Goal: Complete application form

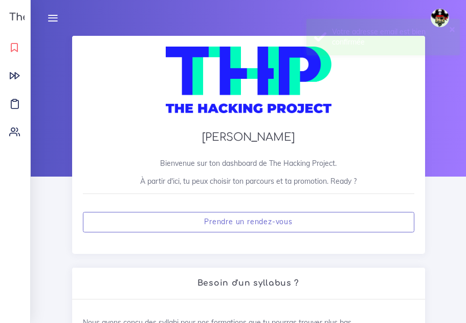
click at [14, 45] on icon at bounding box center [14, 47] width 11 height 11
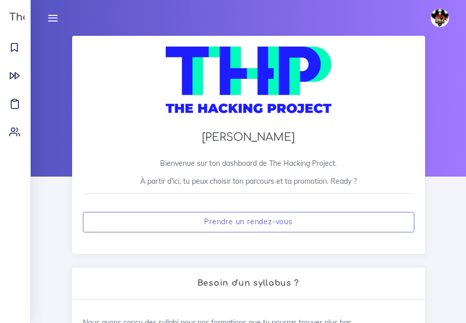
click at [54, 14] on icon at bounding box center [52, 17] width 11 height 11
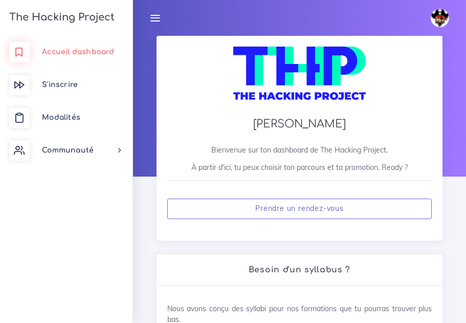
click at [64, 55] on span "Accueil dashboard" at bounding box center [78, 52] width 72 height 8
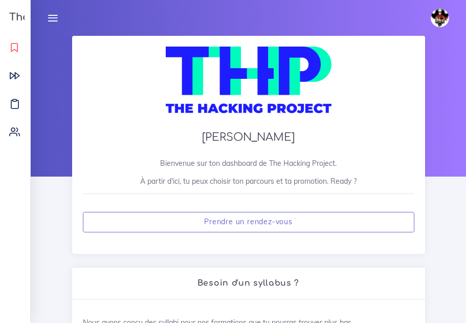
click at [14, 47] on icon at bounding box center [14, 47] width 11 height 11
click at [15, 11] on link "The Hacking Project" at bounding box center [60, 17] width 108 height 34
click at [57, 25] on link at bounding box center [53, 18] width 26 height 36
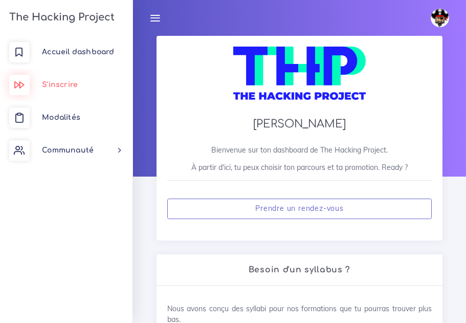
click at [67, 84] on span "S'inscrire" at bounding box center [60, 85] width 36 height 8
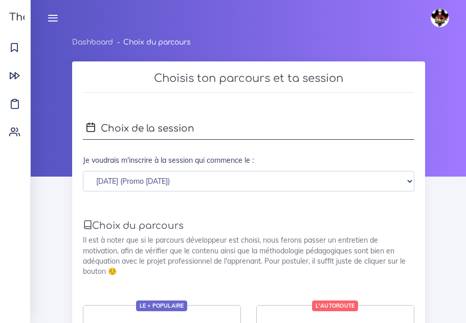
click at [50, 18] on icon at bounding box center [52, 17] width 11 height 11
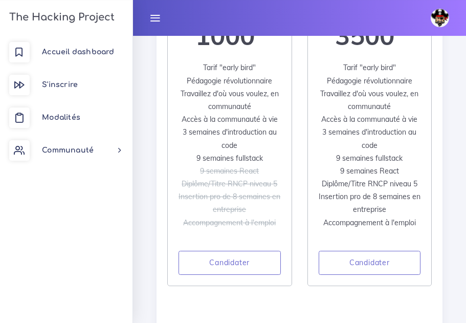
scroll to position [370, 0]
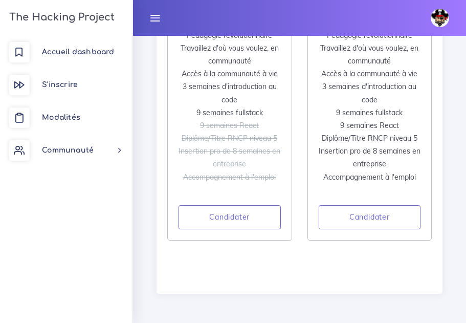
click at [154, 22] on icon at bounding box center [154, 17] width 11 height 11
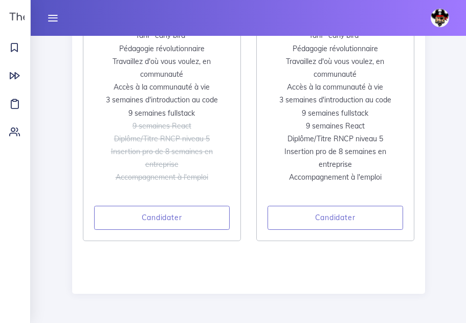
scroll to position [357, 0]
click at [52, 20] on icon at bounding box center [52, 17] width 11 height 11
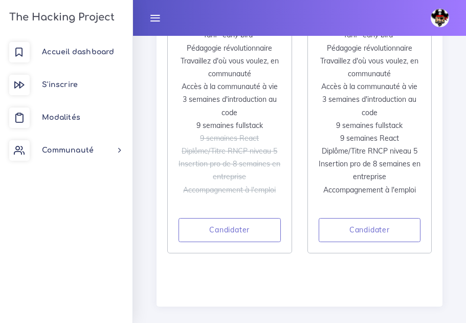
click at [89, 16] on h3 "The Hacking Project" at bounding box center [60, 17] width 108 height 11
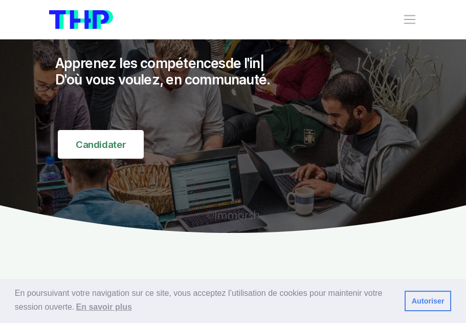
scroll to position [83, 0]
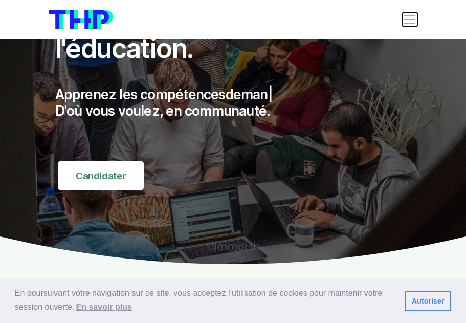
click at [411, 22] on span "Toggle navigation" at bounding box center [409, 19] width 14 height 14
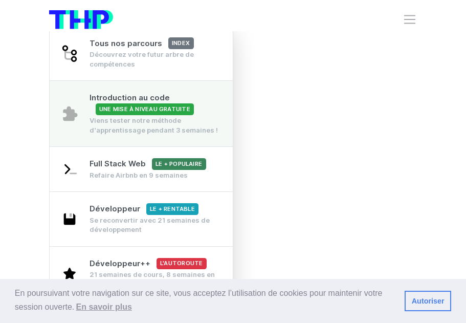
scroll to position [31, 0]
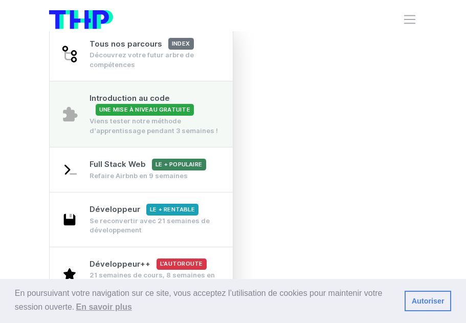
click at [155, 106] on span "Une mise à niveau gratuite" at bounding box center [145, 110] width 99 height 12
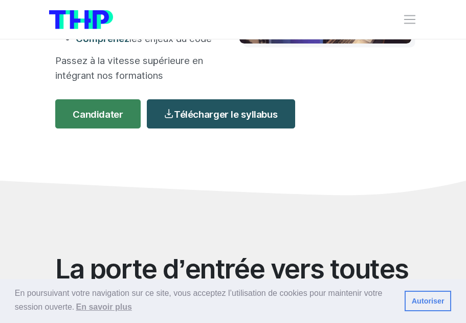
scroll to position [233, 0]
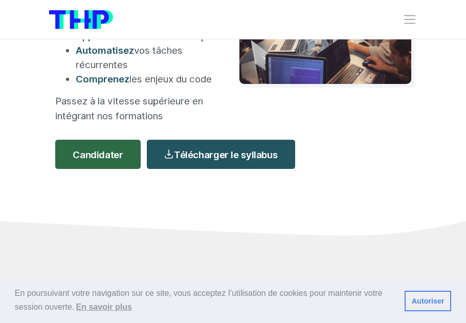
click at [107, 161] on link "Candidater" at bounding box center [98, 154] width 86 height 29
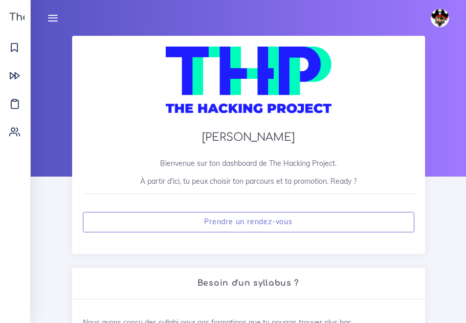
click at [19, 23] on h3 "The Hacking Project" at bounding box center [60, 17] width 108 height 11
click at [19, 20] on h3 "The Hacking Project" at bounding box center [60, 17] width 108 height 11
click at [55, 16] on icon at bounding box center [52, 17] width 11 height 11
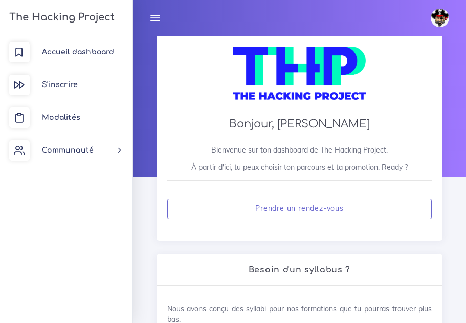
click at [437, 13] on img at bounding box center [440, 18] width 18 height 18
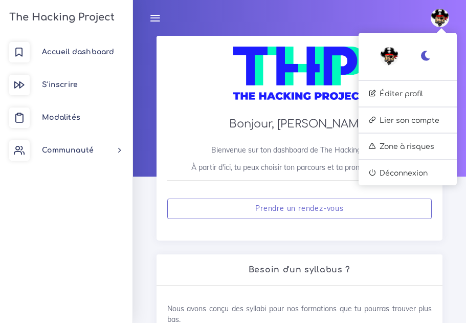
click at [172, 80] on div at bounding box center [299, 79] width 264 height 64
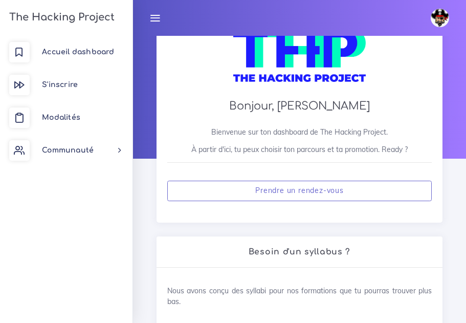
scroll to position [4, 0]
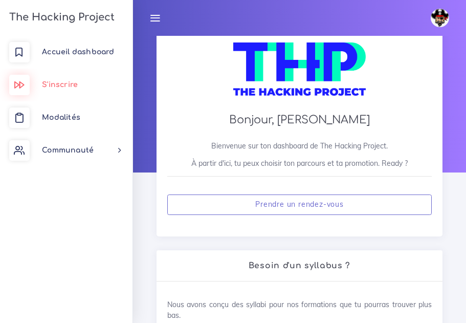
click at [58, 84] on span "S'inscrire" at bounding box center [60, 85] width 36 height 8
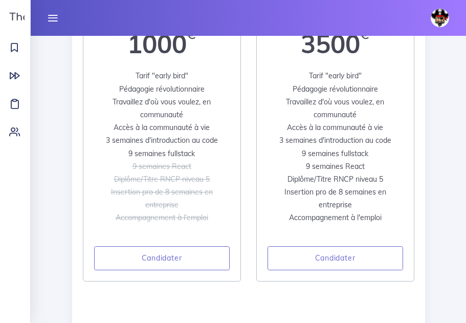
scroll to position [322, 0]
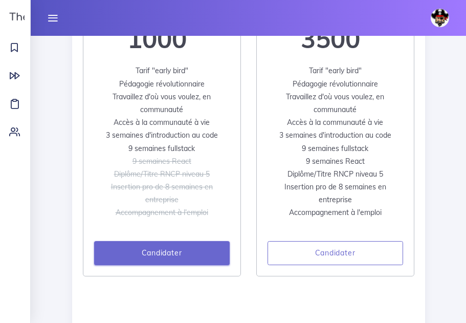
click at [159, 255] on link "Candidater" at bounding box center [161, 253] width 135 height 25
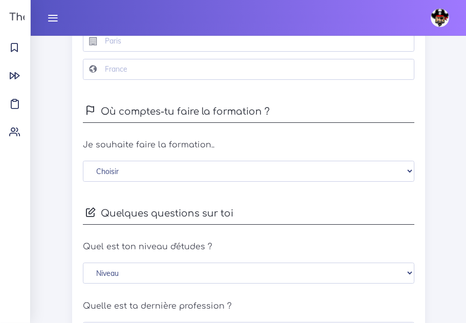
scroll to position [599, 0]
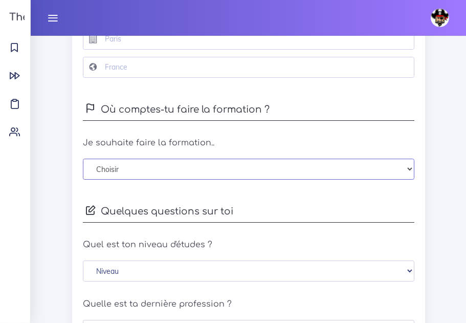
click at [402, 174] on select "Choisir En distanciel [GEOGRAPHIC_DATA] [GEOGRAPHIC_DATA] [GEOGRAPHIC_DATA] [GE…" at bounding box center [248, 169] width 331 height 21
select select "3"
click option "[GEOGRAPHIC_DATA]" at bounding box center [0, 0] width 0 height 0
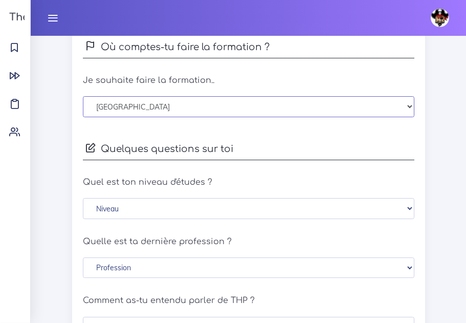
scroll to position [662, 0]
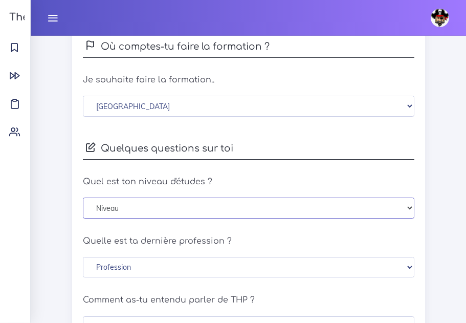
select select "bac_plus_3_4"
click option "Bac+3/4 (Licence, Maîtrise)" at bounding box center [0, 0] width 0 height 0
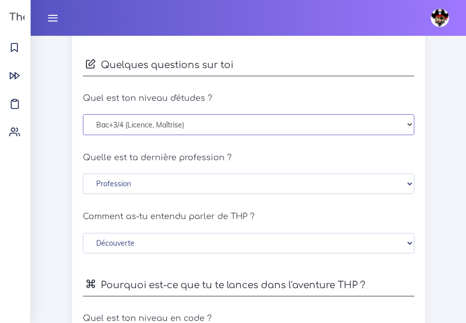
scroll to position [745, 0]
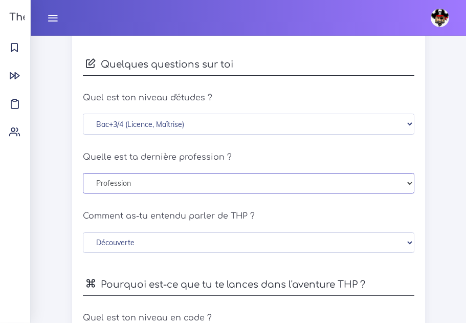
click at [405, 184] on select "Profession Cadres et profession intellectuelle supérieure Profession intérmedia…" at bounding box center [248, 183] width 331 height 21
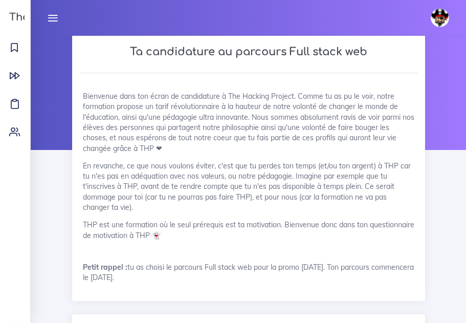
scroll to position [0, 0]
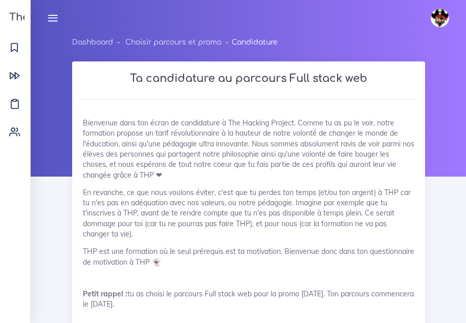
click at [432, 79] on div "Ta candidature au parcours Full stack web Bienvenue dans ton écran de candidatu…" at bounding box center [248, 200] width 368 height 279
